Goal: Transaction & Acquisition: Obtain resource

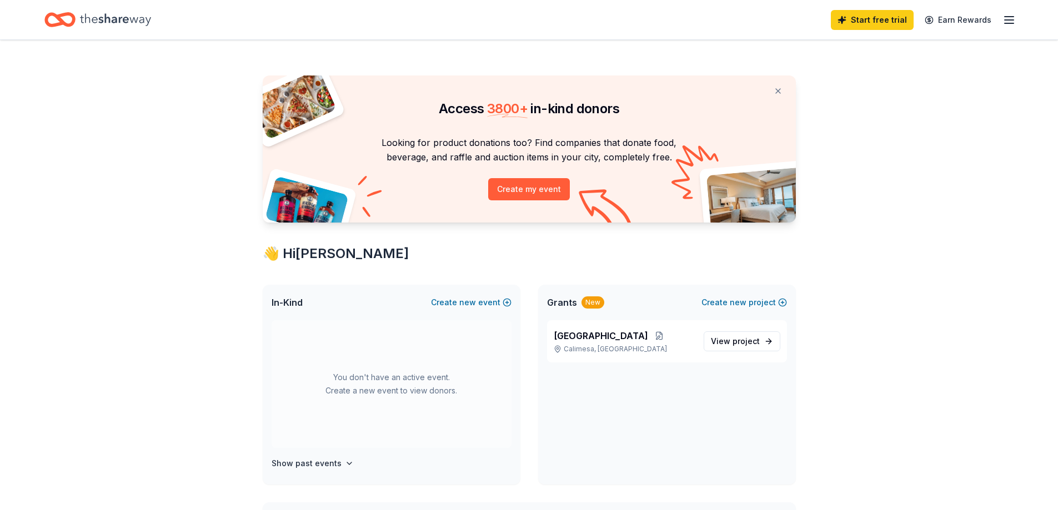
click at [1015, 18] on icon "button" at bounding box center [1008, 19] width 13 height 13
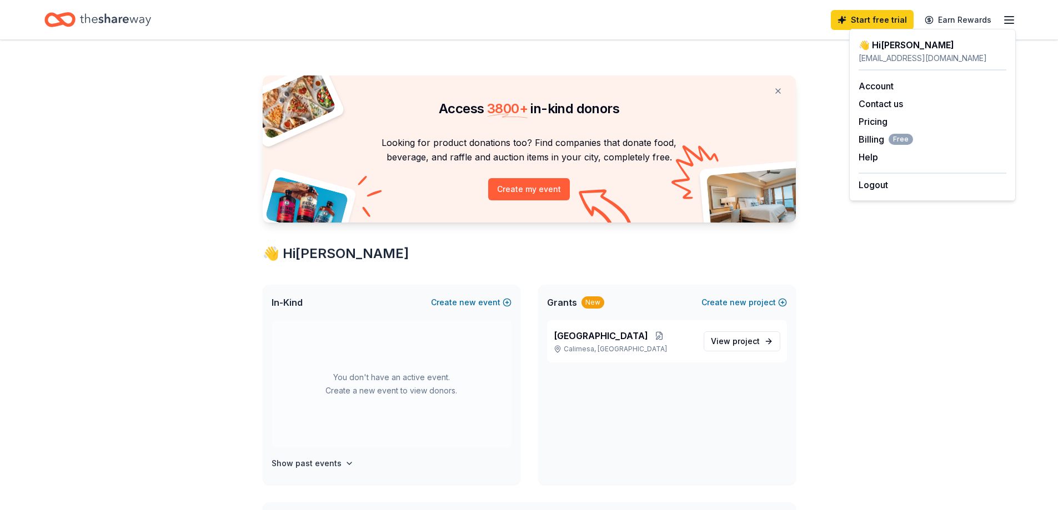
click at [1011, 21] on icon "button" at bounding box center [1008, 19] width 13 height 13
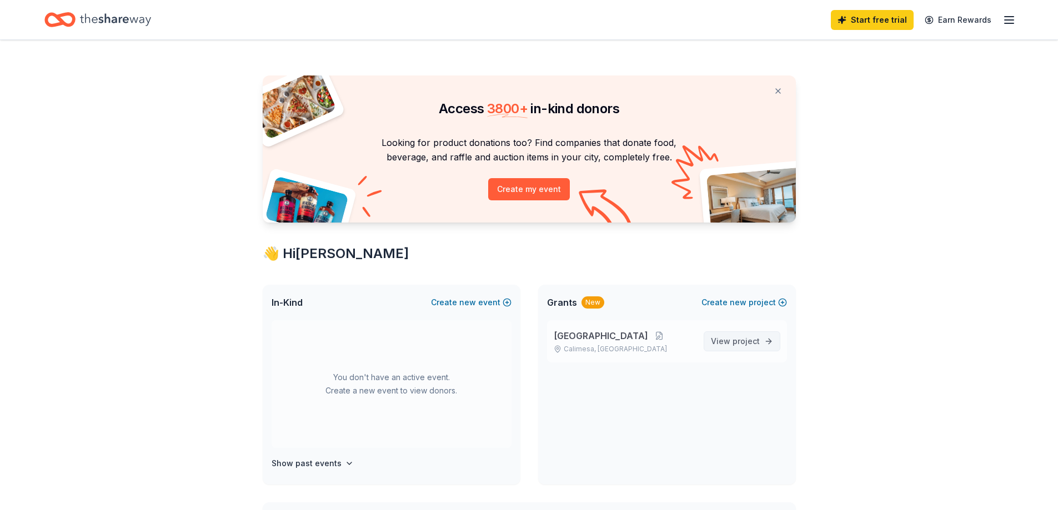
click at [762, 344] on link "View project" at bounding box center [741, 341] width 77 height 20
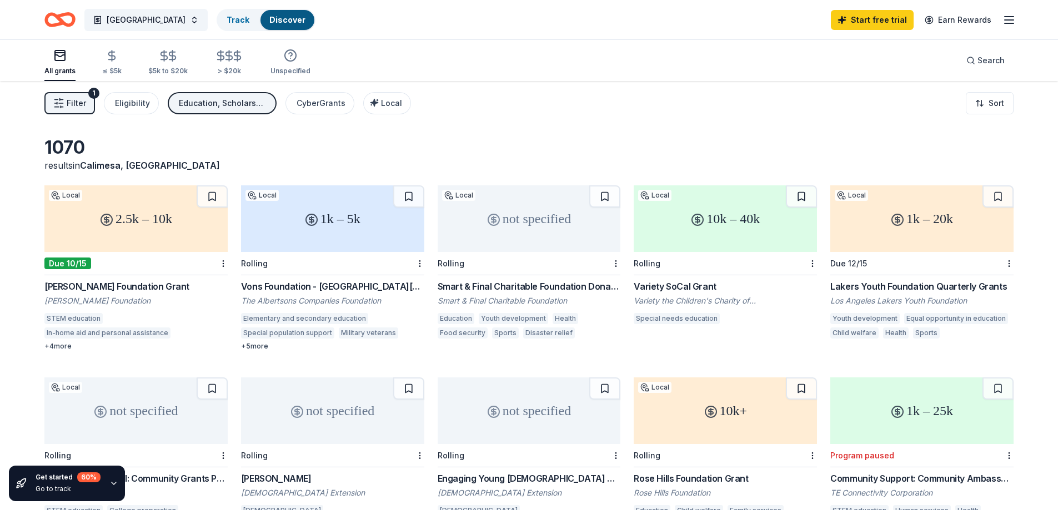
click at [164, 214] on div "2.5k – 10k" at bounding box center [135, 218] width 183 height 67
click at [313, 236] on div "1k – 5k" at bounding box center [332, 218] width 183 height 67
click at [519, 217] on div "not specified" at bounding box center [528, 218] width 183 height 67
click at [606, 194] on button at bounding box center [604, 196] width 31 height 22
click at [925, 236] on div "1k – 20k" at bounding box center [921, 218] width 183 height 67
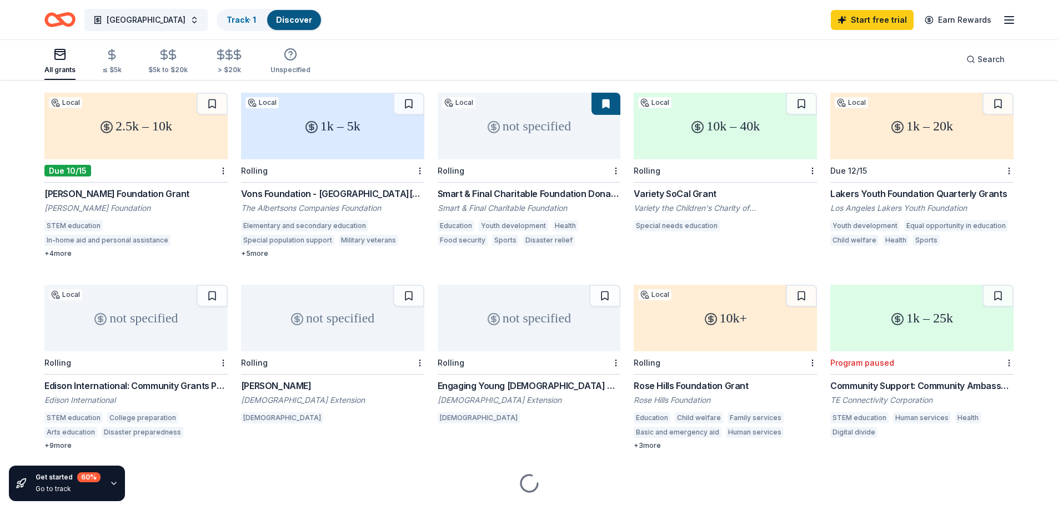
scroll to position [111, 0]
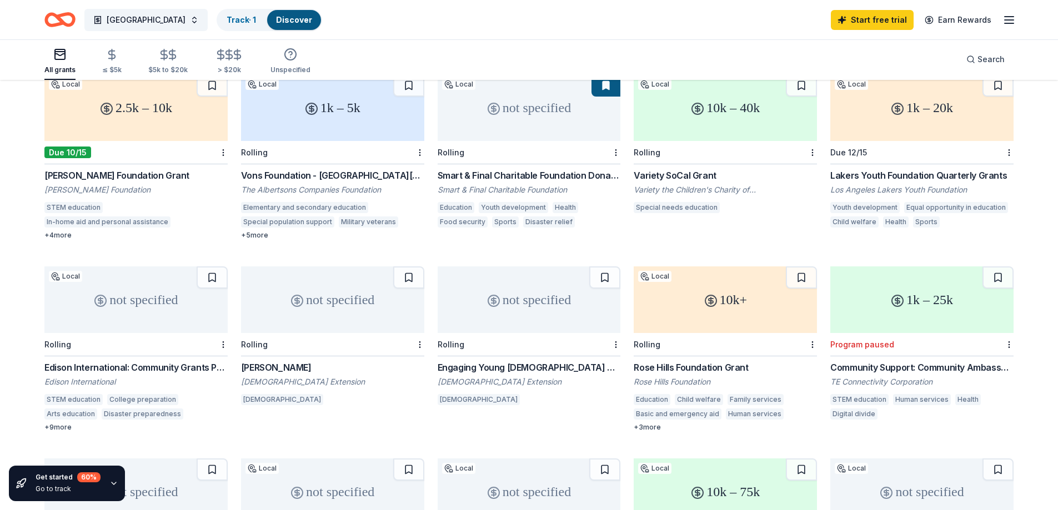
click at [162, 304] on div "not specified" at bounding box center [135, 299] width 183 height 67
click at [123, 298] on div "not specified" at bounding box center [135, 299] width 183 height 67
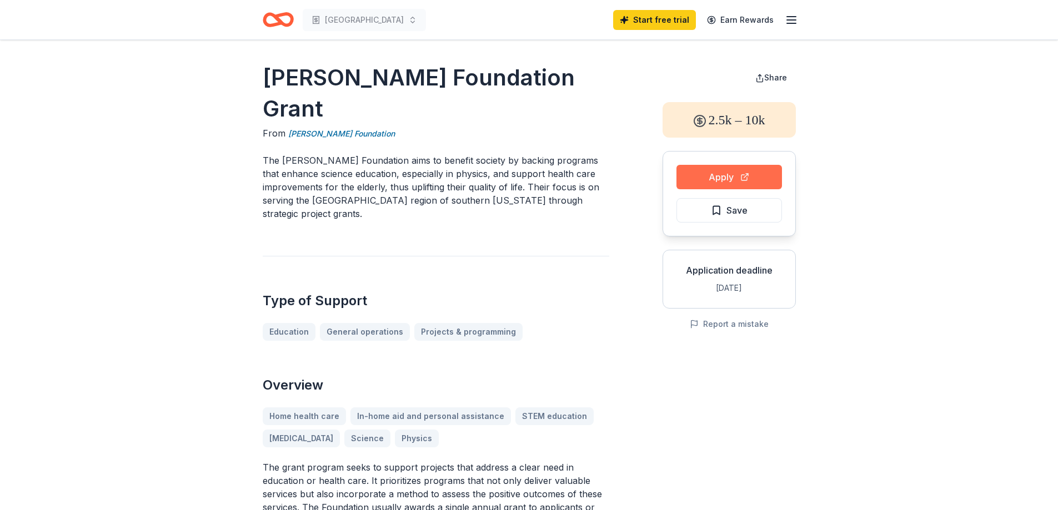
click at [729, 178] on button "Apply" at bounding box center [728, 177] width 105 height 24
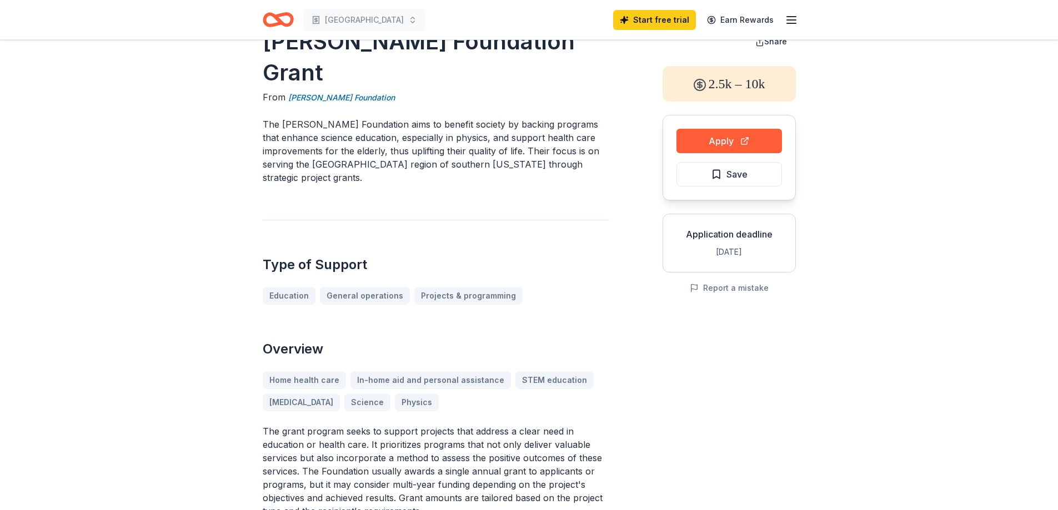
scroll to position [56, 0]
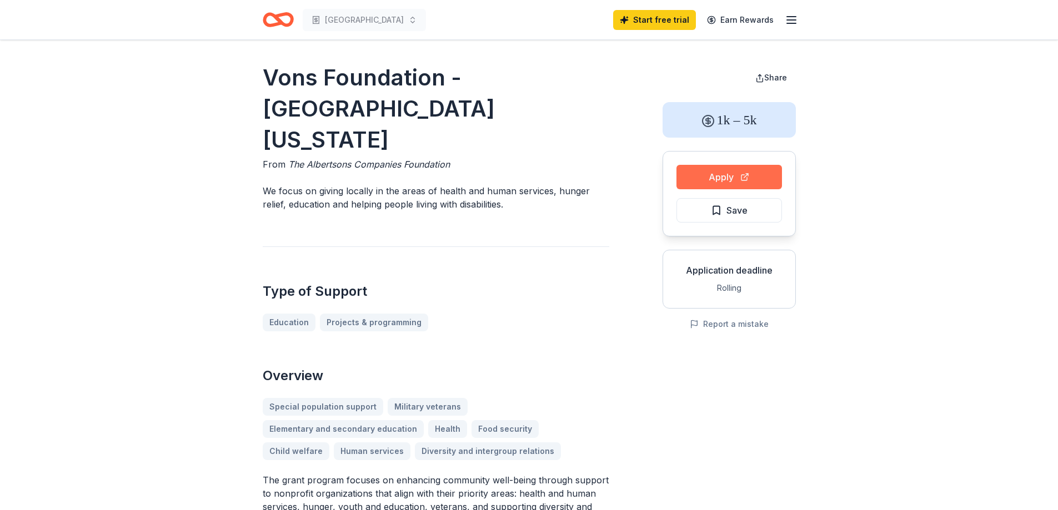
click at [767, 173] on button "Apply" at bounding box center [728, 177] width 105 height 24
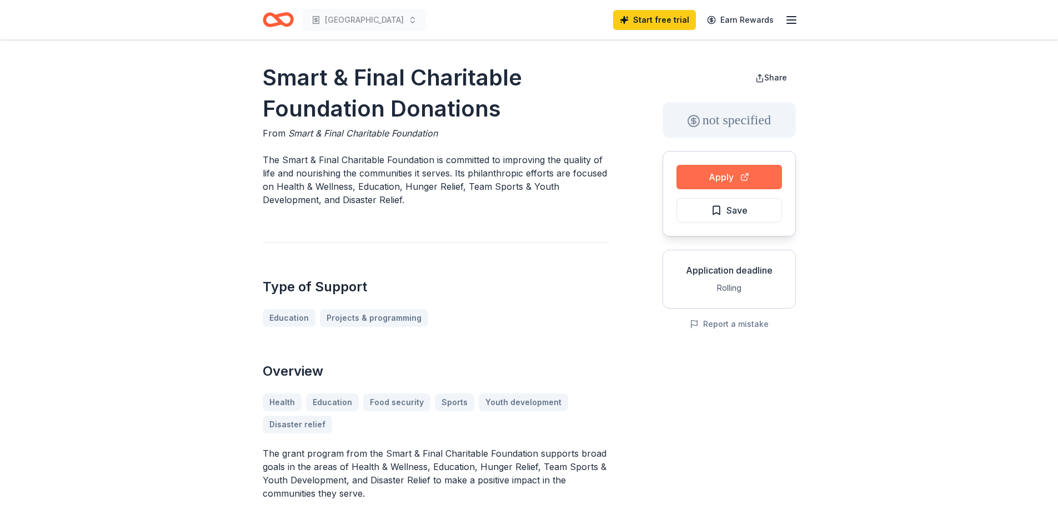
click at [731, 185] on button "Apply" at bounding box center [728, 177] width 105 height 24
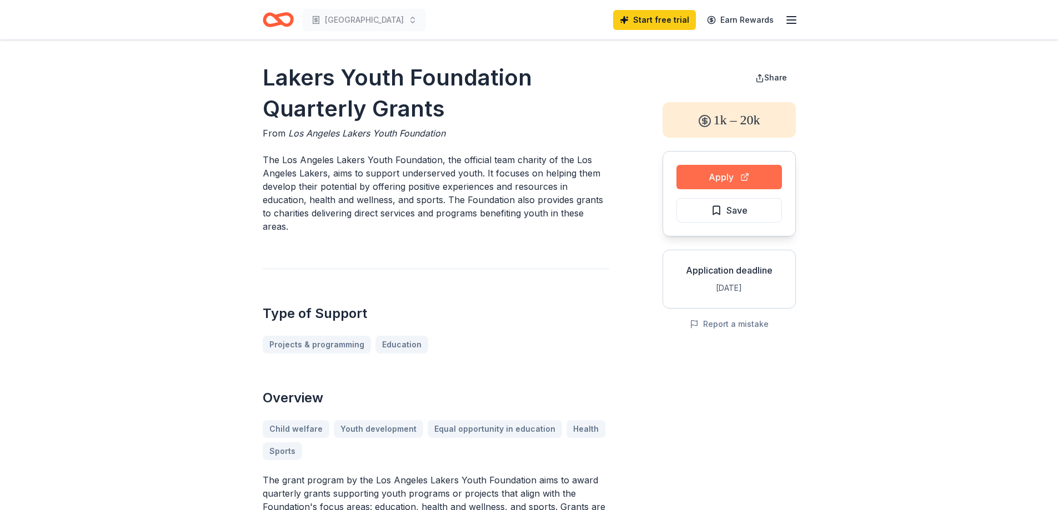
click at [730, 182] on button "Apply" at bounding box center [728, 177] width 105 height 24
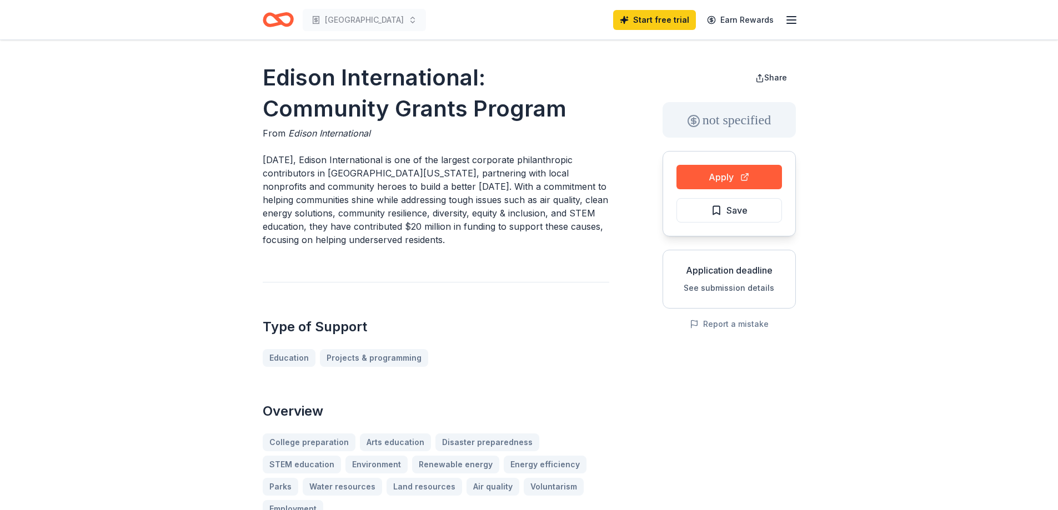
drag, startPoint x: 0, startPoint y: 0, endPoint x: 536, endPoint y: 377, distance: 655.0
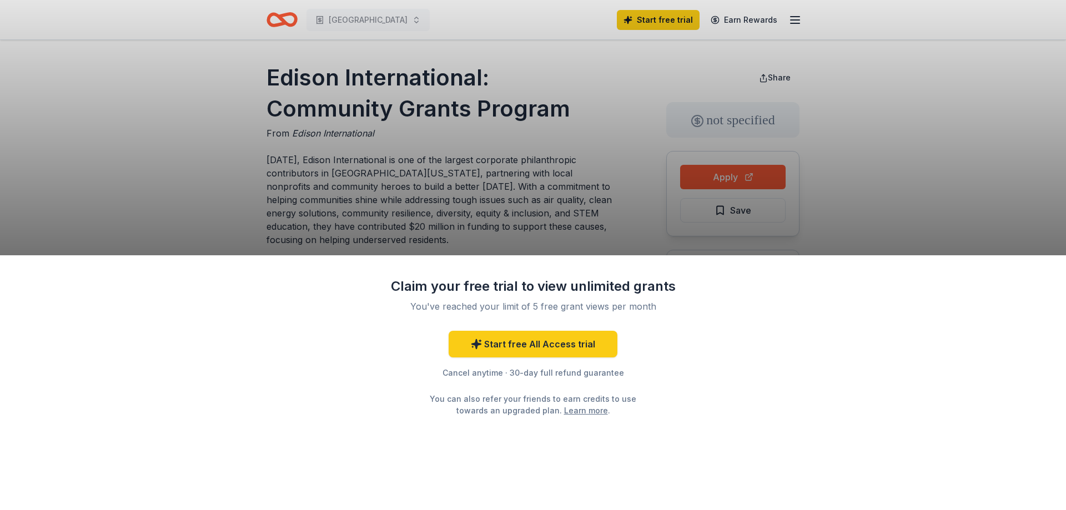
click at [1035, 195] on div "Claim your free trial to view unlimited grants You've reached your limit of 5 f…" at bounding box center [533, 255] width 1066 height 510
click at [617, 212] on div "Claim your free trial to view unlimited grants You've reached your limit of 5 f…" at bounding box center [533, 255] width 1066 height 510
click at [749, 177] on div "Claim your free trial to view unlimited grants You've reached your limit of 5 f…" at bounding box center [533, 255] width 1066 height 510
click at [564, 412] on link "Learn more" at bounding box center [586, 411] width 44 height 12
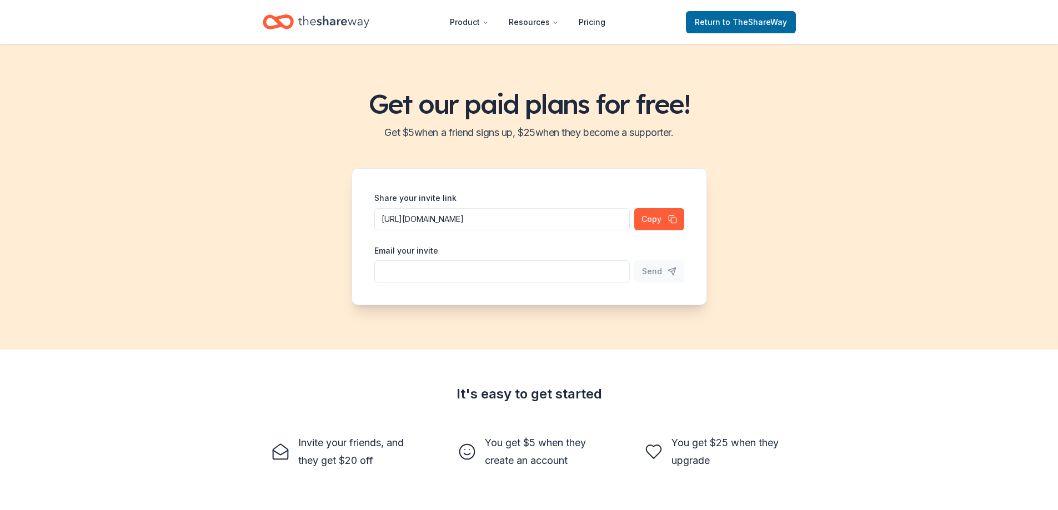
click at [534, 279] on input "Share your invite link" at bounding box center [501, 271] width 255 height 22
type input "terra."
click at [779, 168] on div "Get our paid plans for free! Get $ 5 when a friend signs up, $ 25 when they bec…" at bounding box center [529, 197] width 1058 height 306
